Goal: Task Accomplishment & Management: Manage account settings

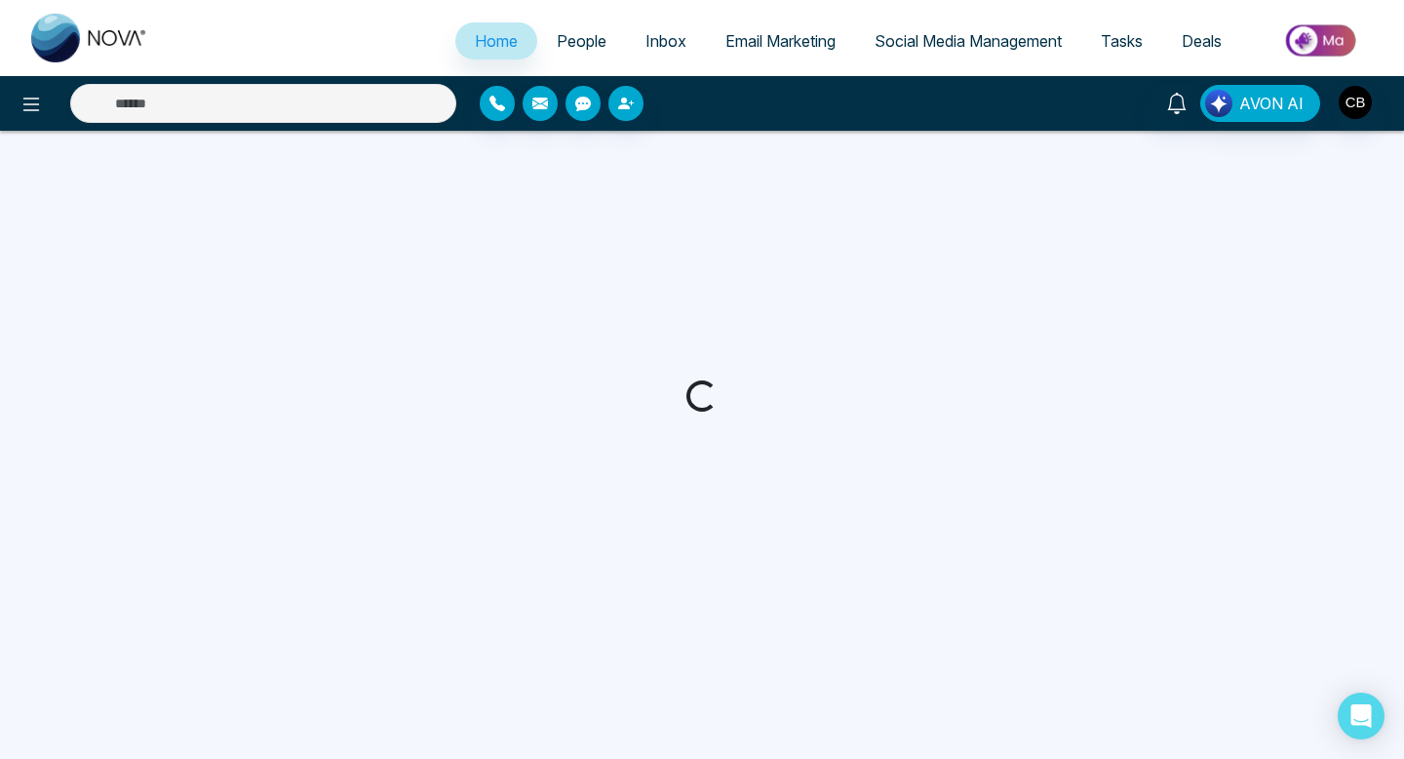
select select "*"
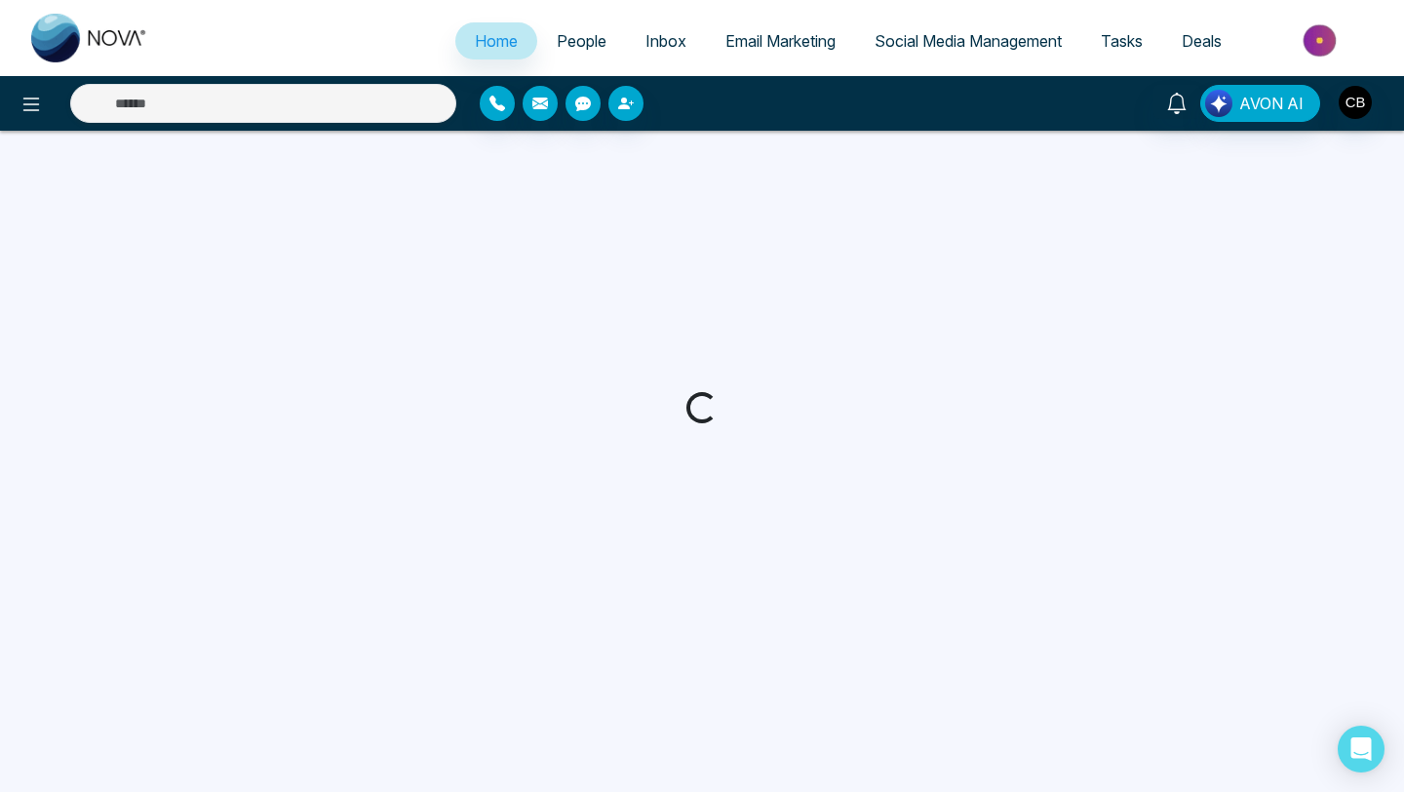
select select "*"
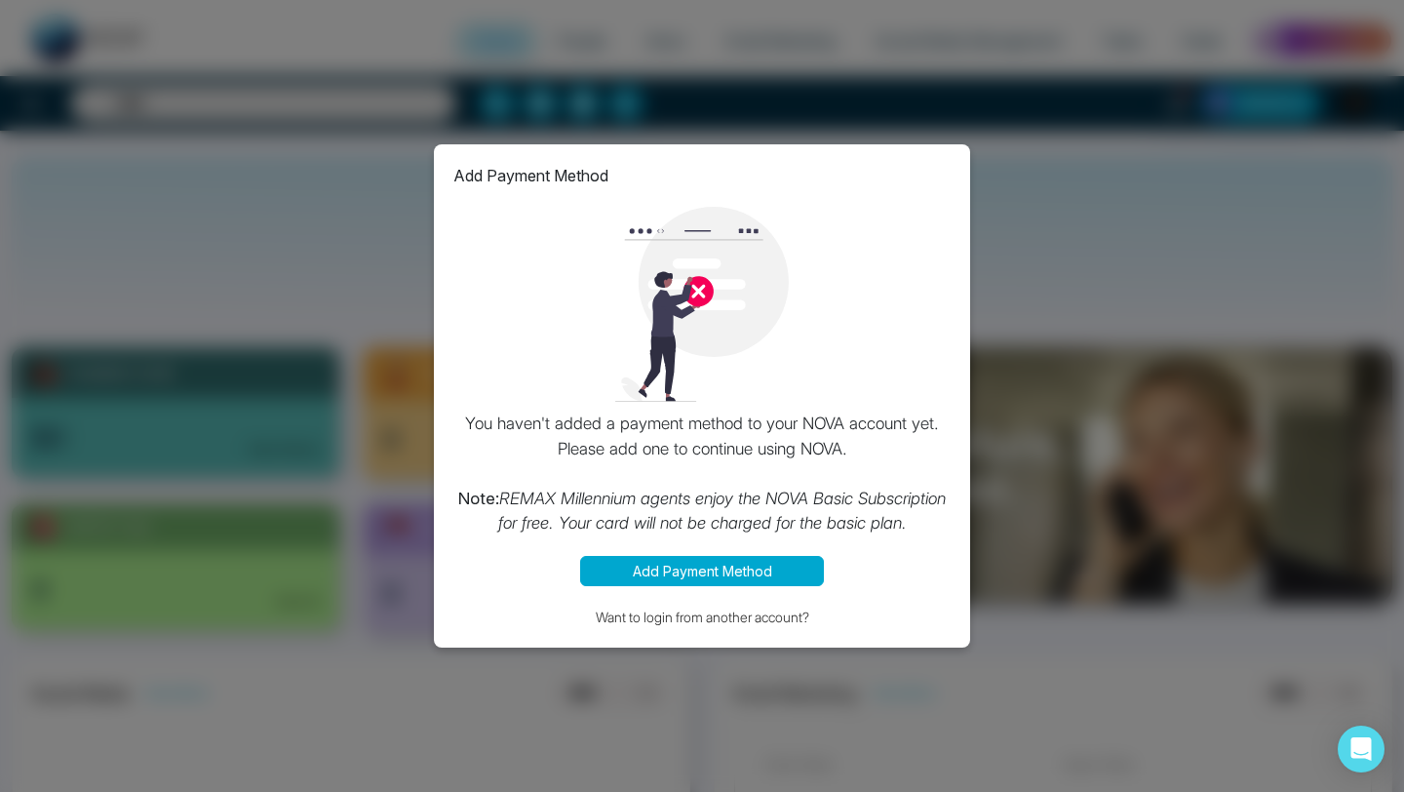
click at [1029, 189] on div "Add Payment Method You haven't added a payment method to your NOVA account yet.…" at bounding box center [702, 396] width 1404 height 792
click at [509, 101] on div "Add Payment Method You haven't added a payment method to your NOVA account yet.…" at bounding box center [702, 396] width 1404 height 792
click at [374, 87] on div "Add Payment Method You haven't added a payment method to your NOVA account yet.…" at bounding box center [702, 396] width 1404 height 792
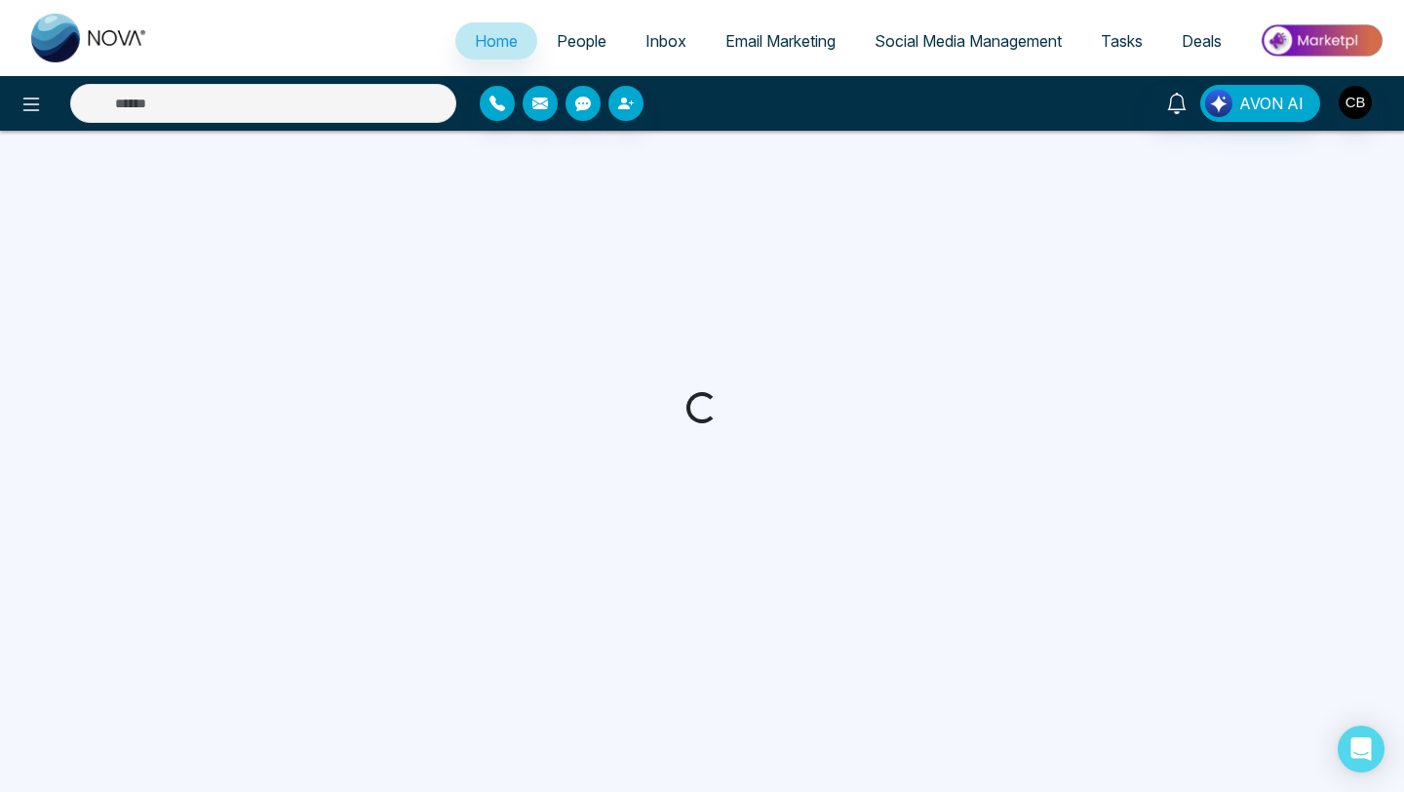
select select "*"
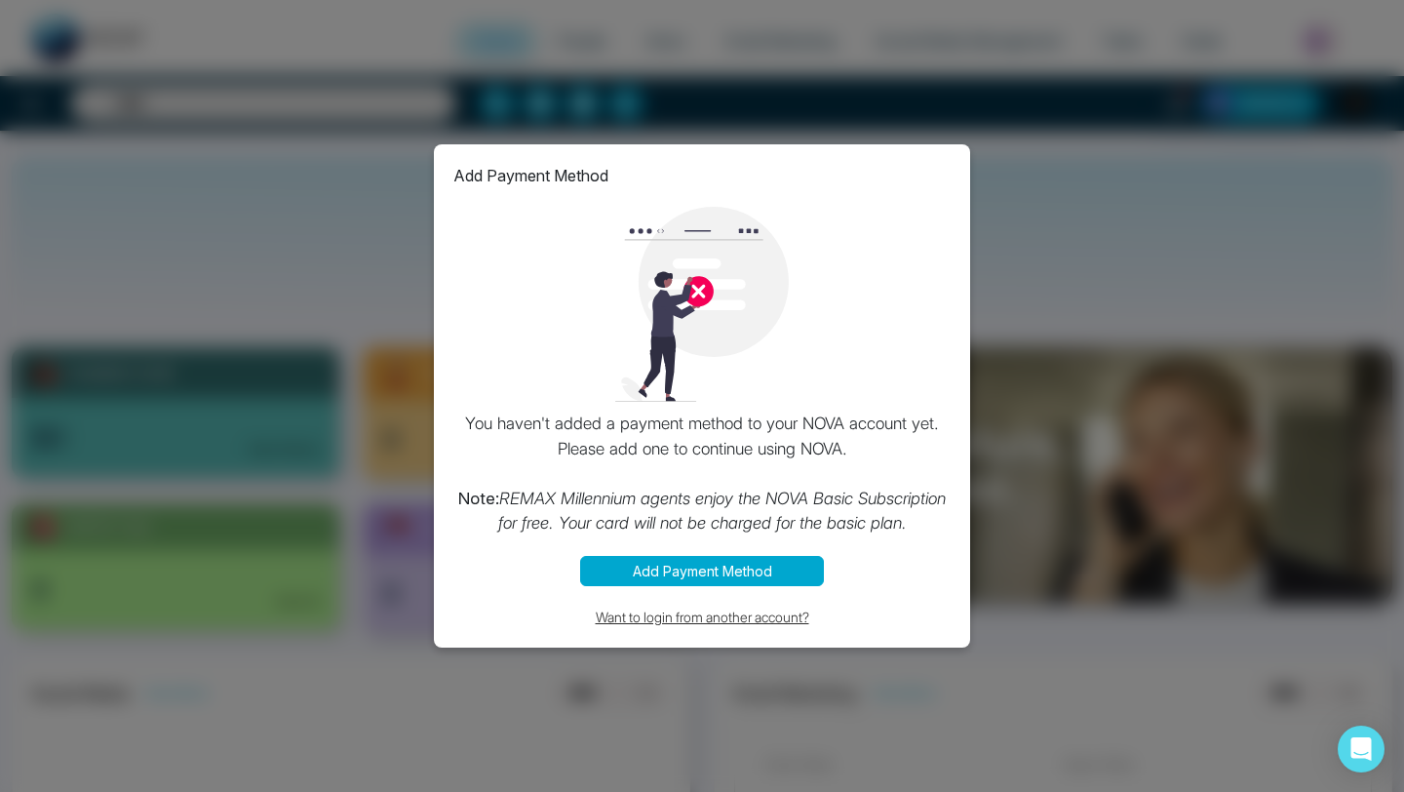
click at [669, 614] on button "Want to login from another account?" at bounding box center [702, 617] width 497 height 22
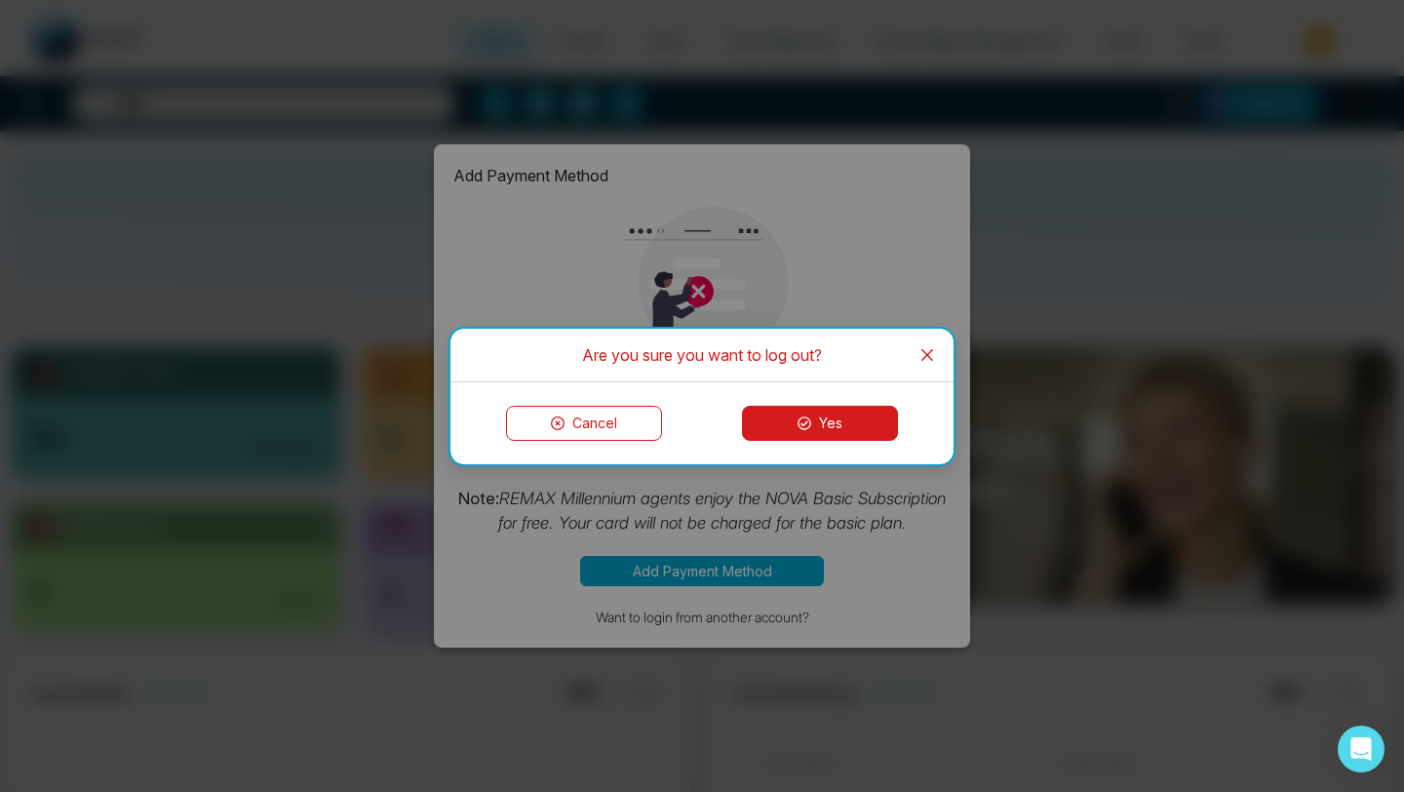
click at [596, 422] on button "Cancel" at bounding box center [584, 423] width 156 height 35
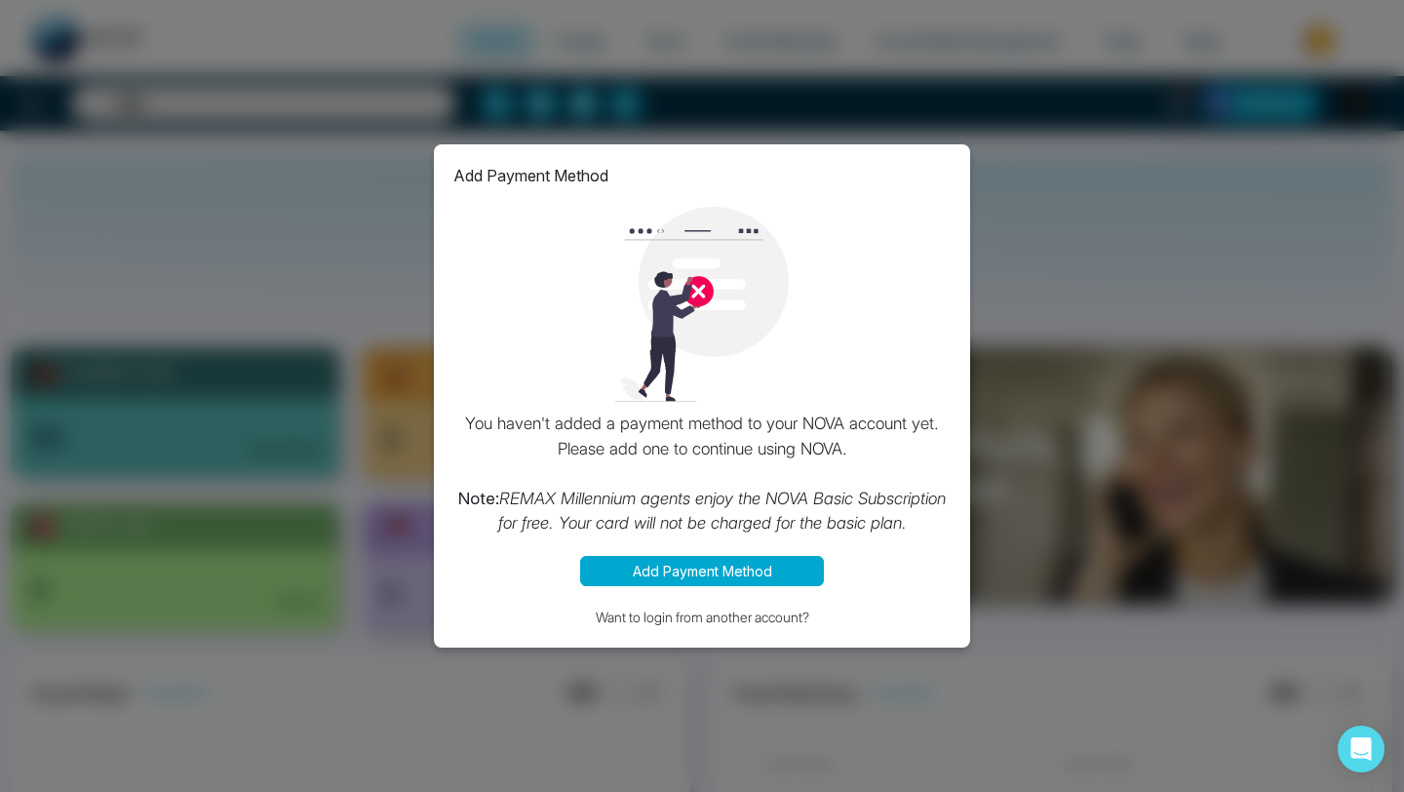
click at [696, 288] on img at bounding box center [702, 304] width 195 height 195
click at [700, 298] on img at bounding box center [702, 304] width 195 height 195
click at [1083, 210] on div "Add Payment Method You haven't added a payment method to your NOVA account yet.…" at bounding box center [702, 396] width 1404 height 792
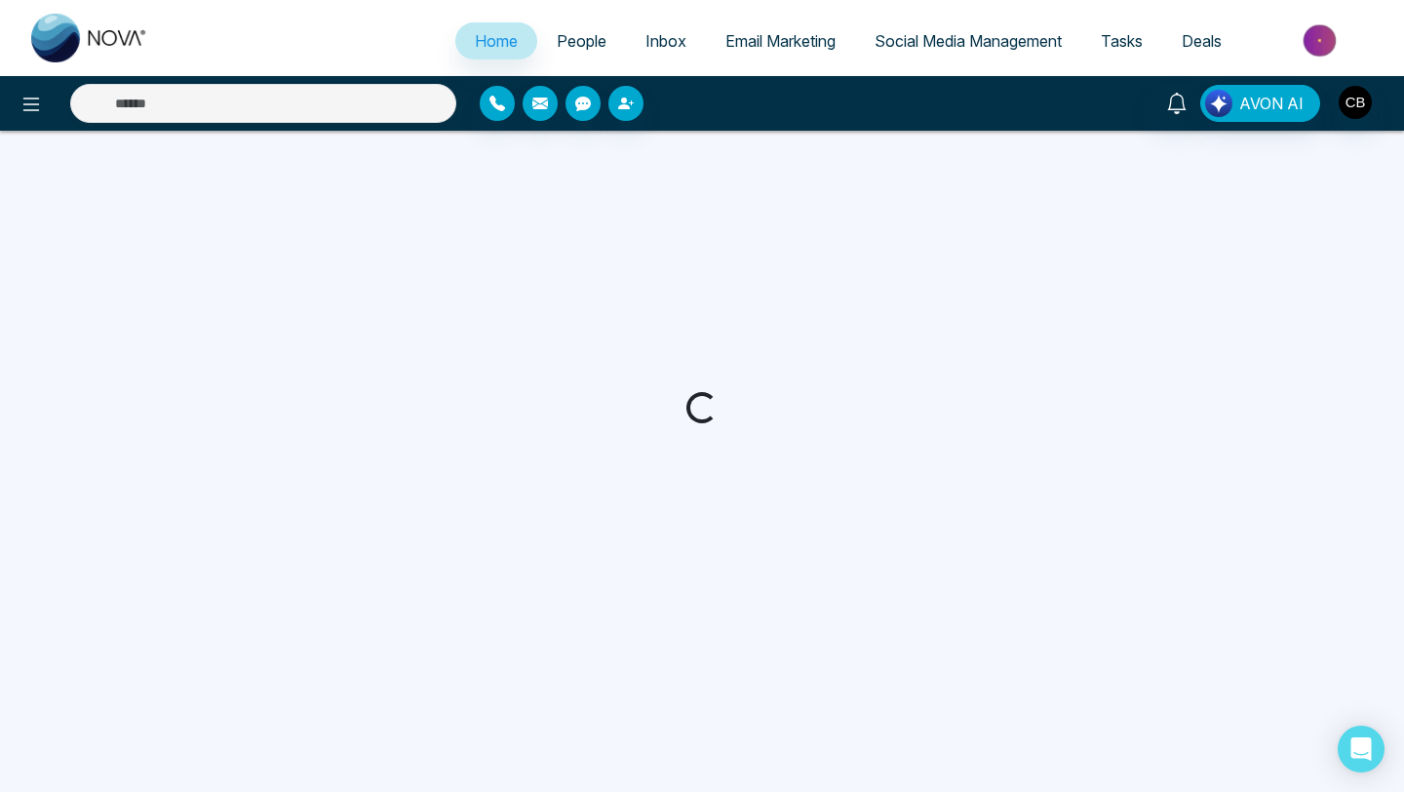
select select "*"
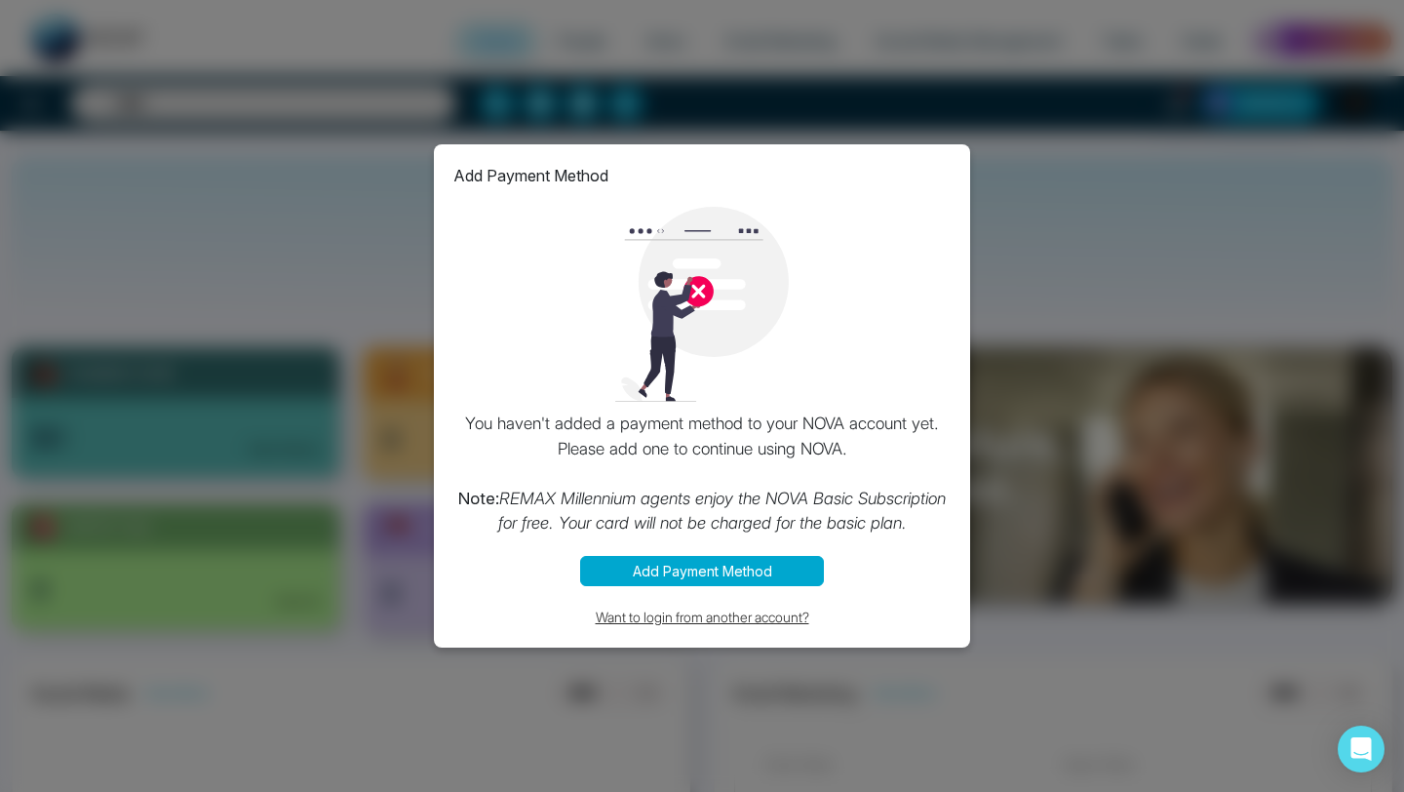
click at [685, 618] on button "Want to login from another account?" at bounding box center [702, 617] width 497 height 22
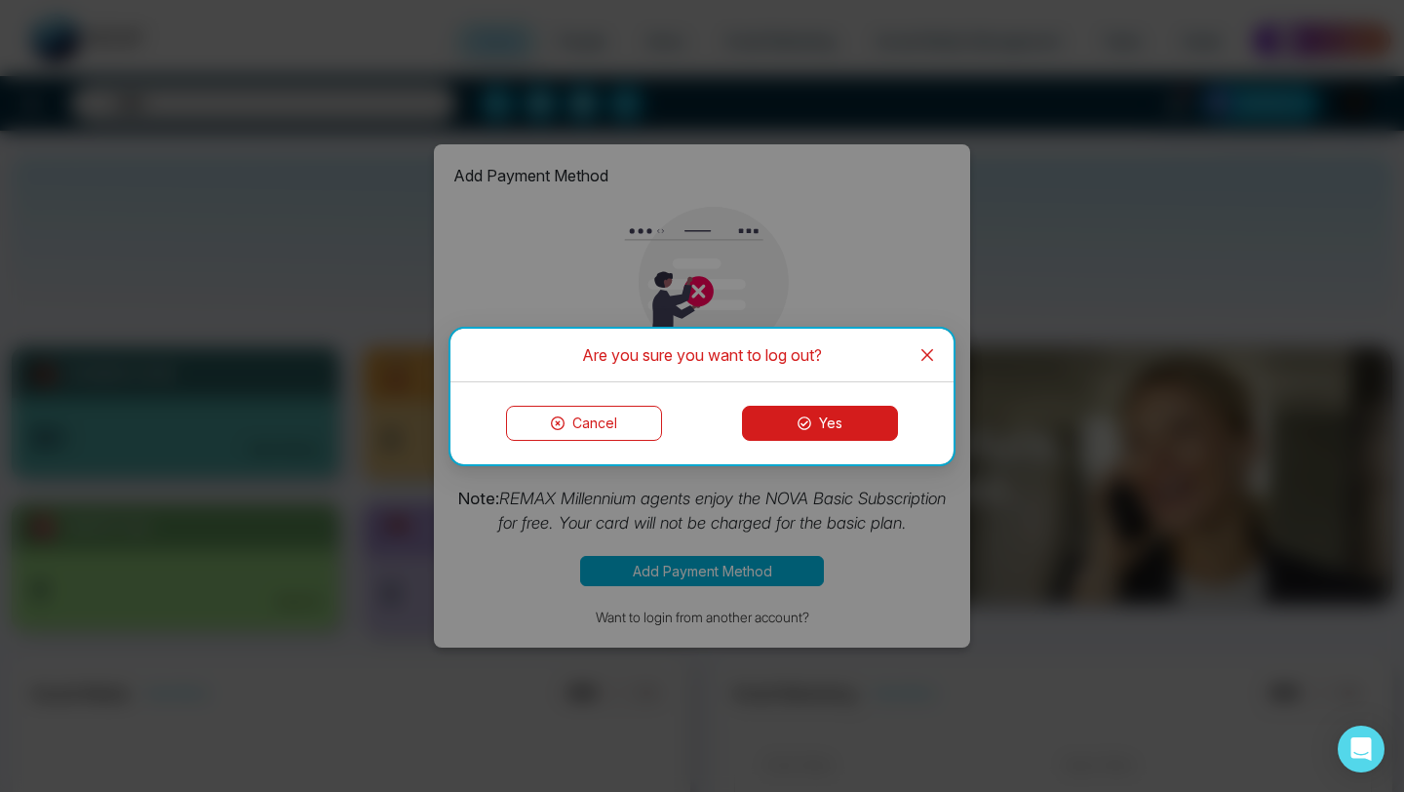
click at [835, 417] on button "Yes" at bounding box center [820, 423] width 156 height 35
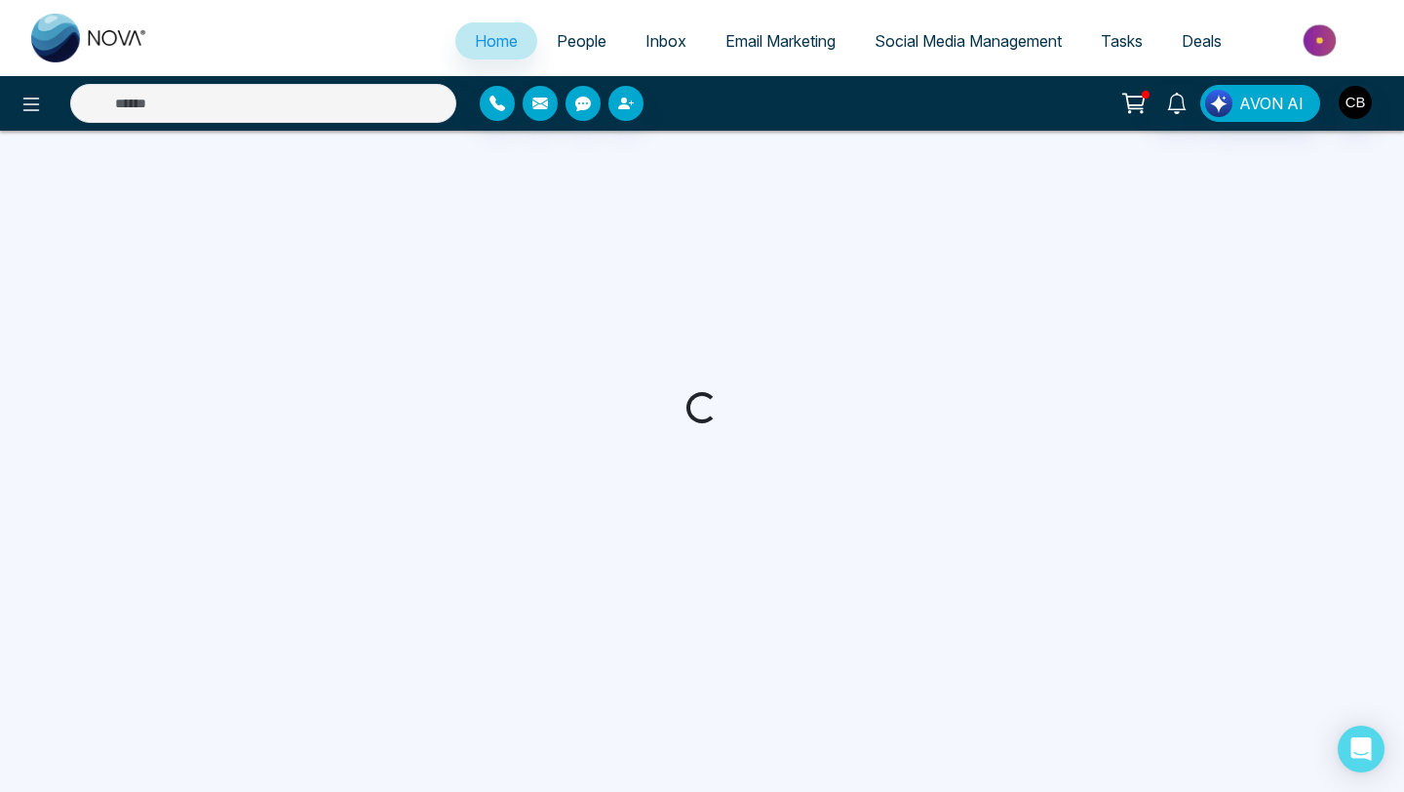
select select "*"
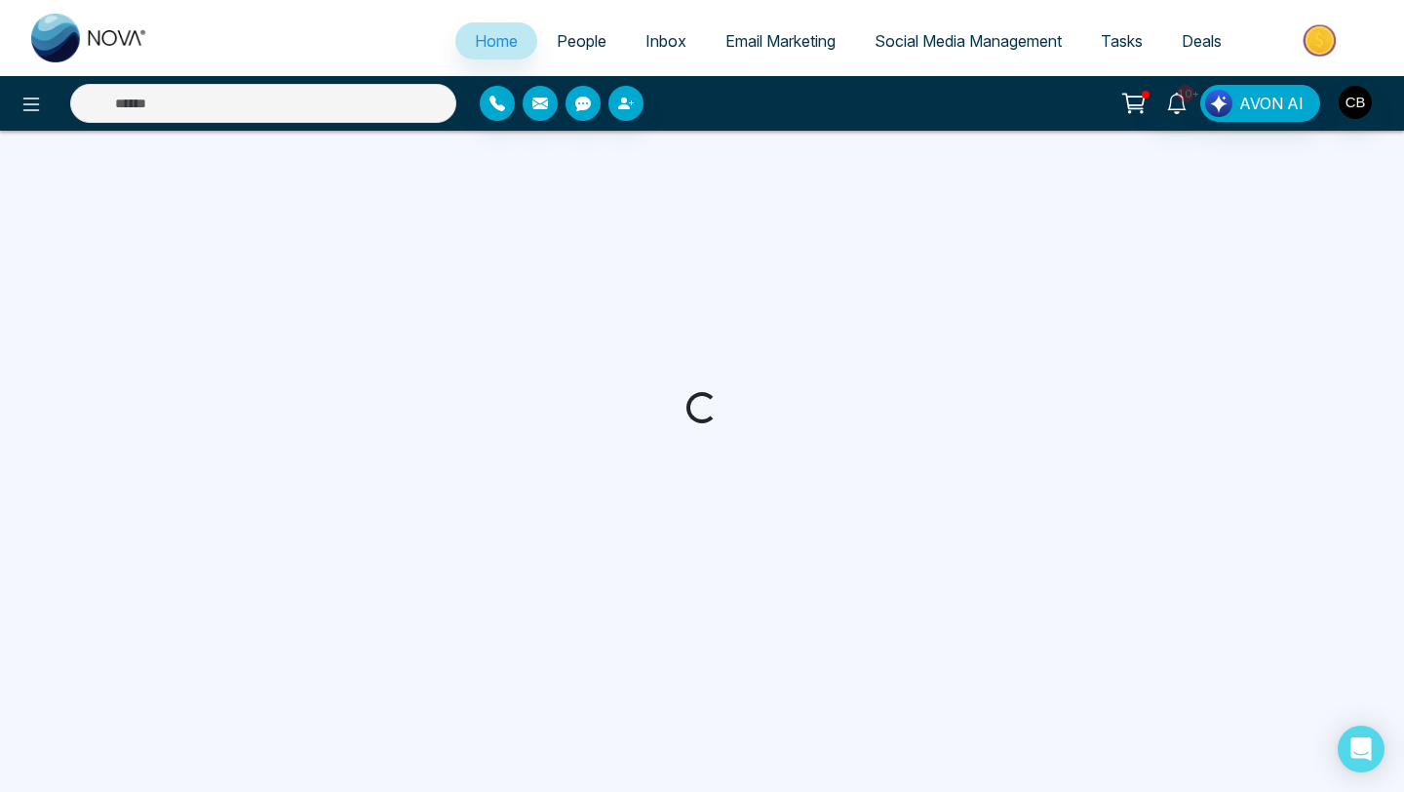
select select "*"
